Goal: Transaction & Acquisition: Download file/media

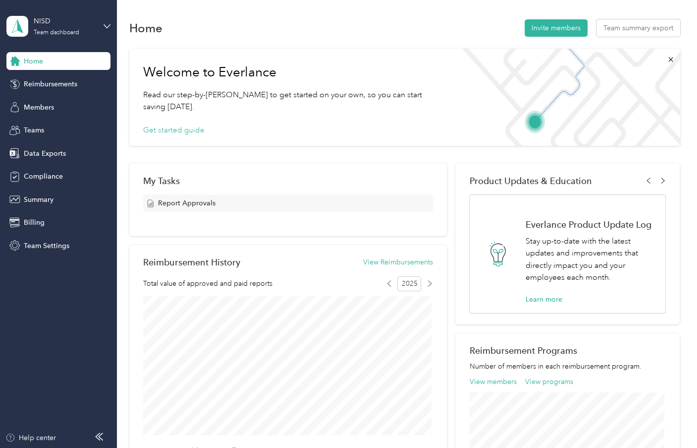
click at [309, 118] on div "Welcome to Everlance Read our step-by-[PERSON_NAME] to get started on your own,…" at bounding box center [291, 97] width 324 height 97
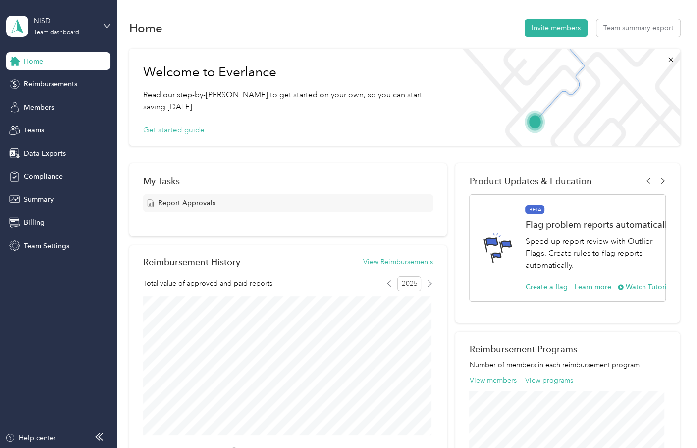
click at [53, 64] on div "Home" at bounding box center [58, 61] width 104 height 18
click at [52, 83] on span "Reimbursements" at bounding box center [51, 84] width 54 height 10
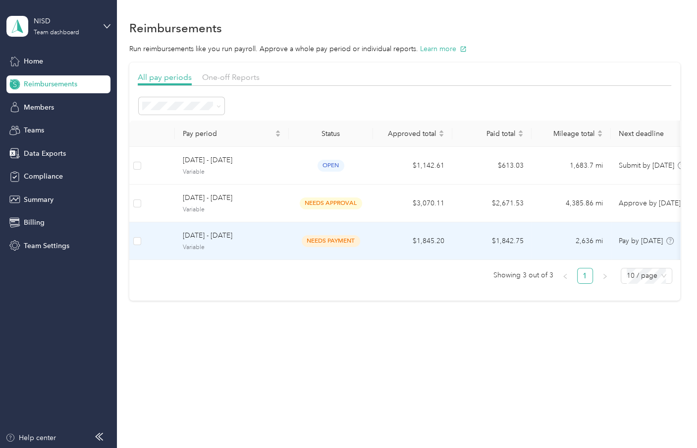
click at [329, 241] on span "needs payment" at bounding box center [331, 240] width 58 height 11
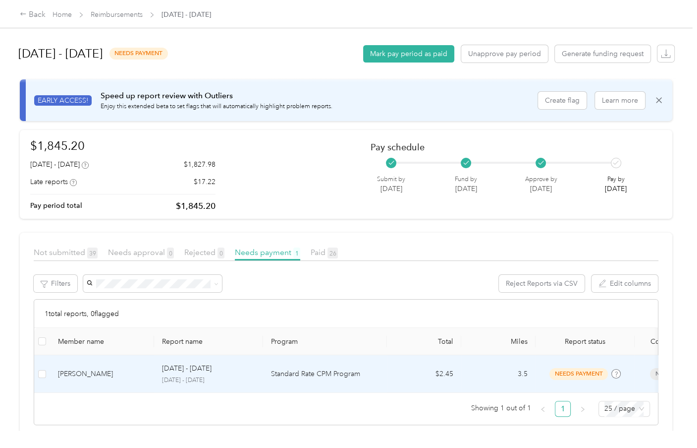
click at [290, 374] on p "Standard Rate CPM Program" at bounding box center [325, 373] width 108 height 11
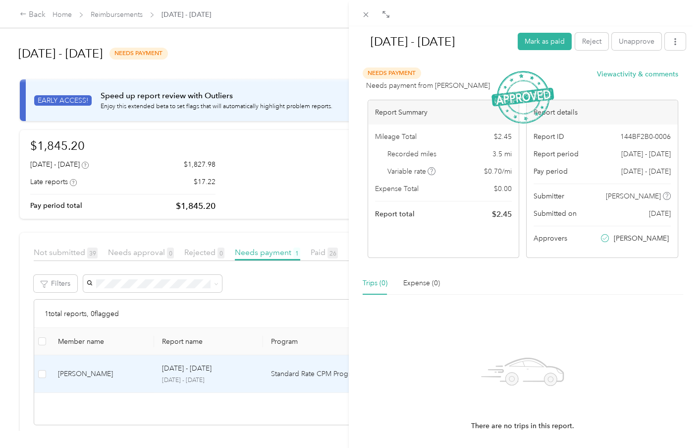
click at [502, 282] on div "Trips (0) Expense (0)" at bounding box center [523, 283] width 321 height 23
click at [25, 15] on div "[DATE] - [DATE] Mark as paid Reject Unapprove Needs Payment Needs payment from …" at bounding box center [348, 224] width 697 height 448
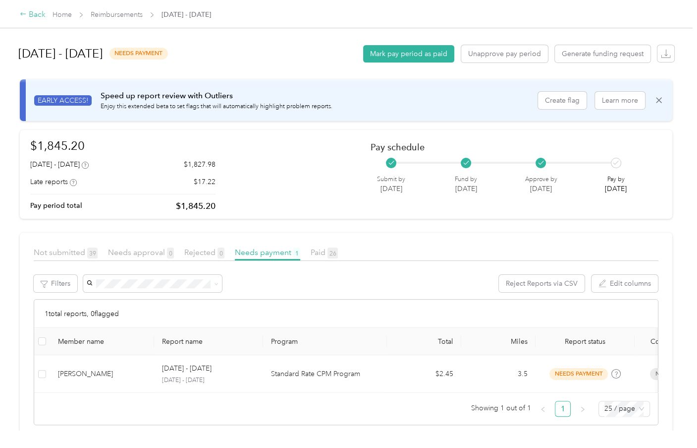
click at [26, 12] on icon at bounding box center [23, 13] width 7 height 7
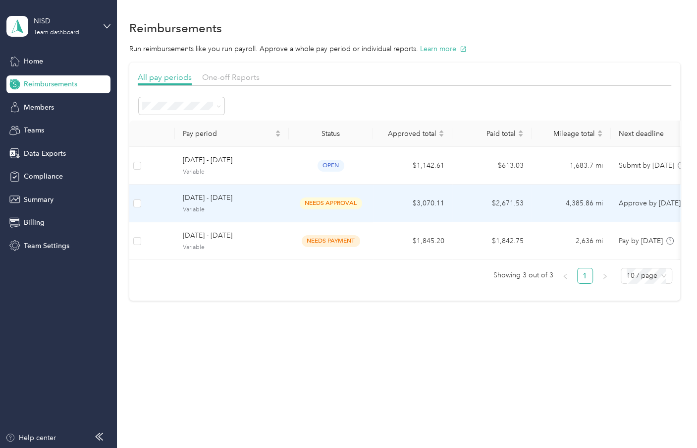
click at [203, 198] on span "[DATE] - [DATE]" at bounding box center [232, 197] width 98 height 11
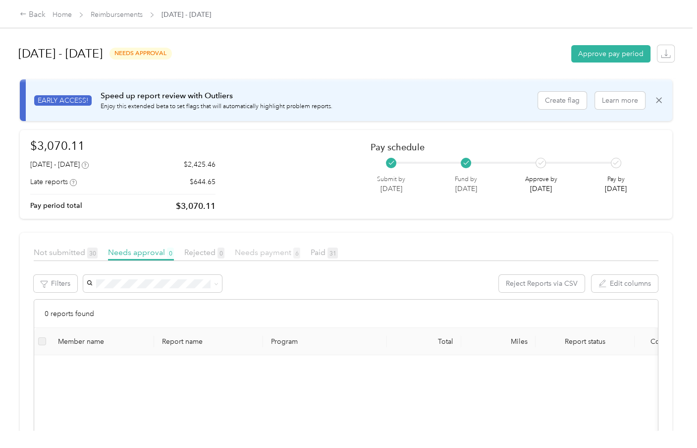
click at [287, 253] on span "Needs payment 6" at bounding box center [267, 251] width 65 height 9
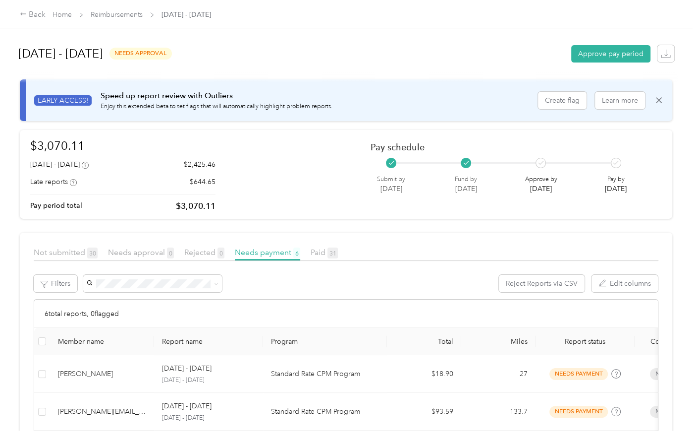
scroll to position [198, 0]
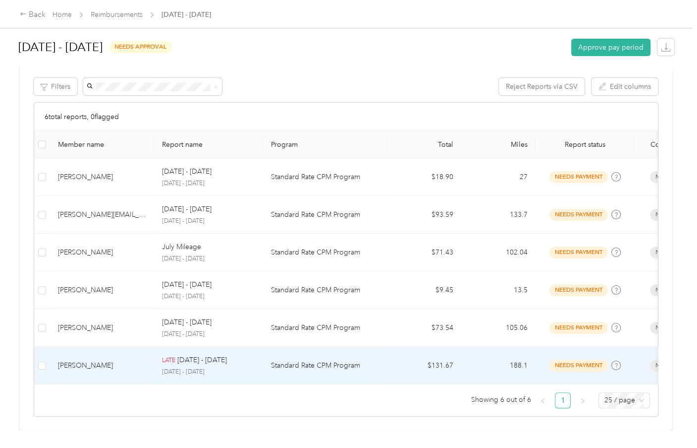
click at [200, 361] on p "[DATE] - [DATE]" at bounding box center [202, 359] width 50 height 11
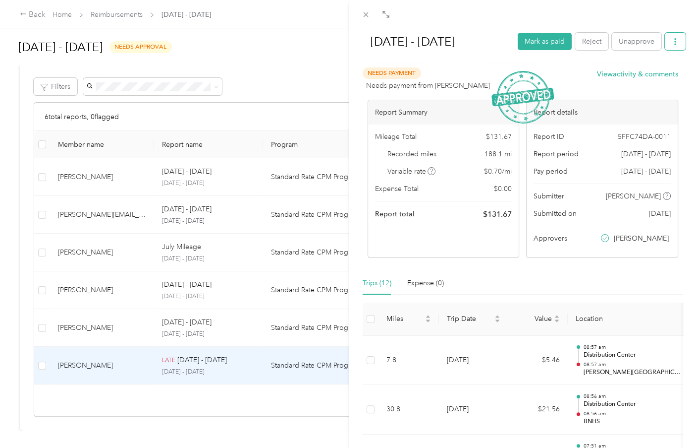
click at [672, 40] on icon "button" at bounding box center [675, 41] width 7 height 7
click at [653, 78] on span "Download" at bounding box center [640, 77] width 33 height 10
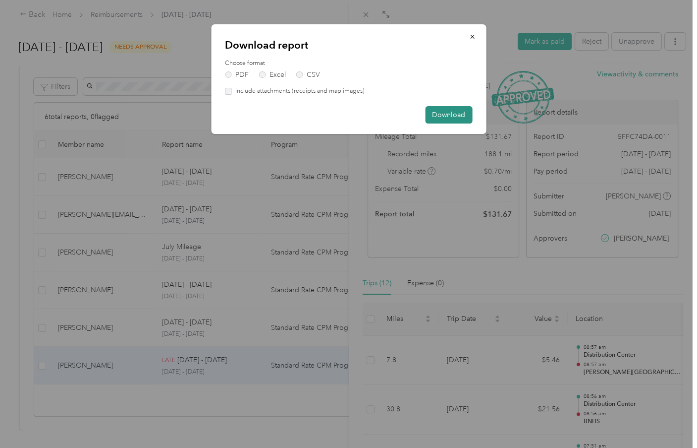
click at [446, 117] on button "Download" at bounding box center [448, 114] width 47 height 17
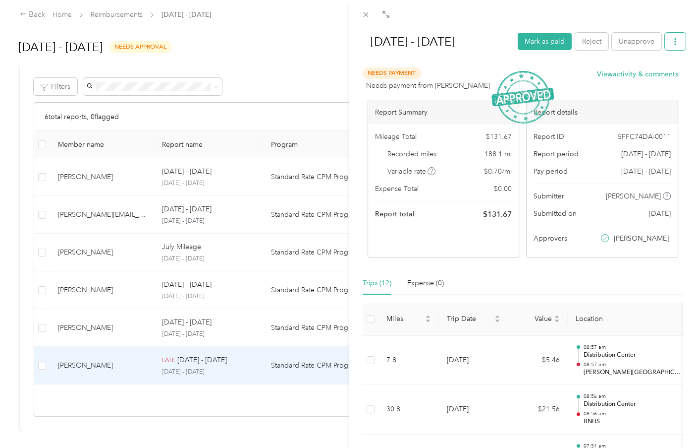
click at [675, 47] on button "button" at bounding box center [675, 41] width 21 height 17
click at [639, 75] on span "Download" at bounding box center [640, 77] width 33 height 10
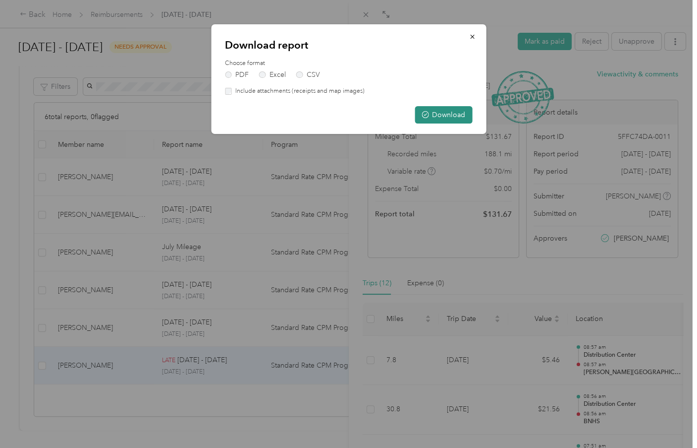
click at [456, 113] on button "Download" at bounding box center [443, 114] width 57 height 17
